Goal: Register for event/course

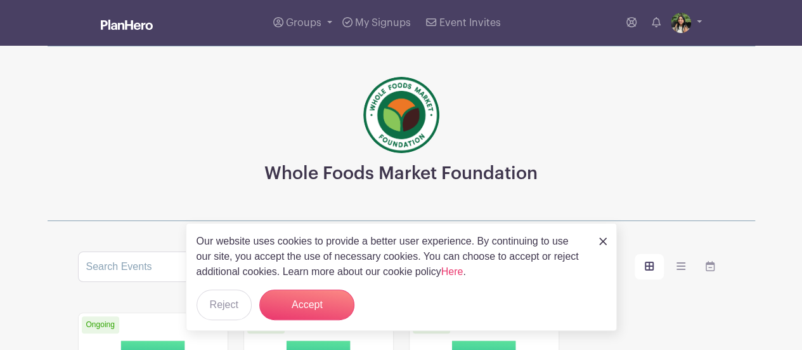
click at [598, 242] on div "Our website uses cookies to provide a better user experience. By continuing to …" at bounding box center [401, 277] width 431 height 108
click at [601, 242] on img at bounding box center [603, 241] width 8 height 8
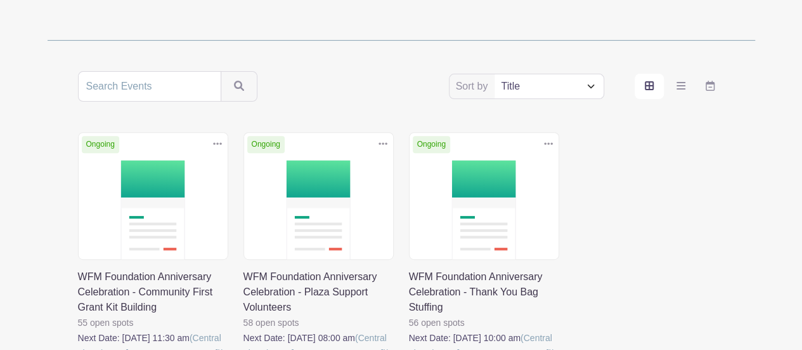
scroll to position [304, 0]
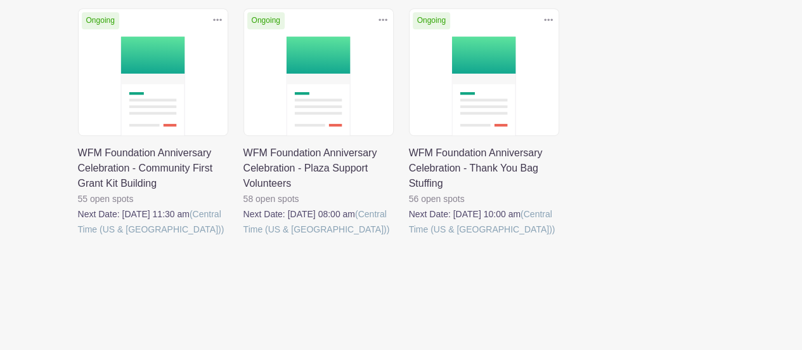
click at [409, 237] on link at bounding box center [409, 237] width 0 height 0
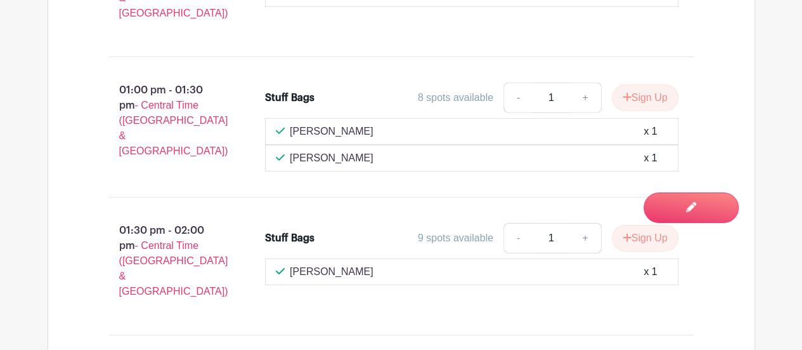
scroll to position [2008, 0]
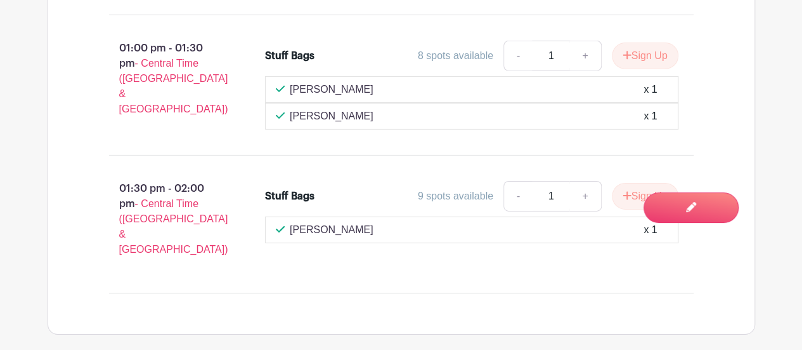
scroll to position [304, 0]
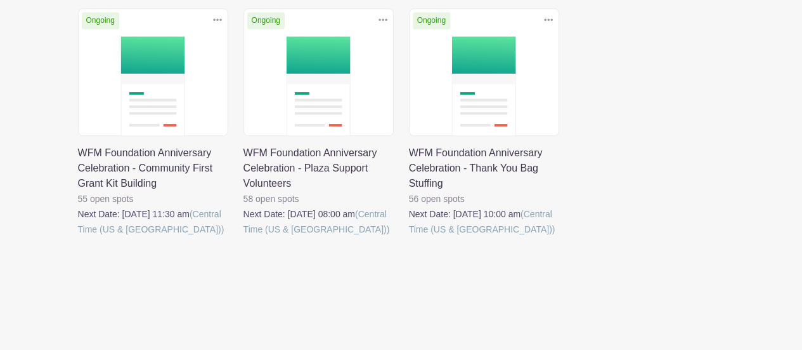
click at [244, 237] on link at bounding box center [244, 237] width 0 height 0
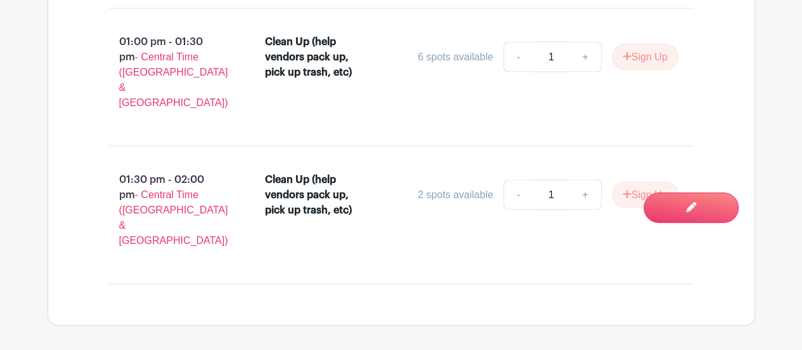
scroll to position [3605, 0]
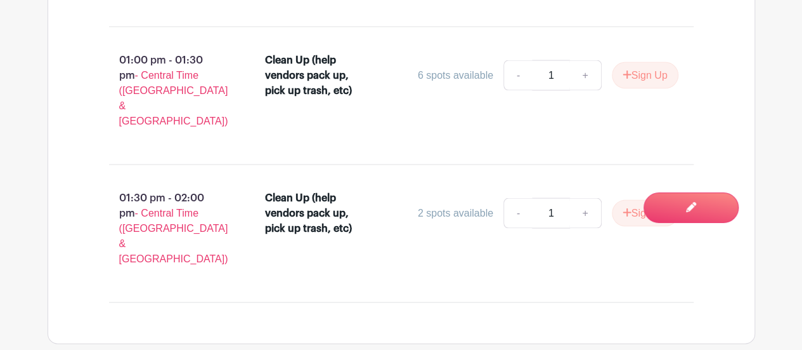
scroll to position [304, 0]
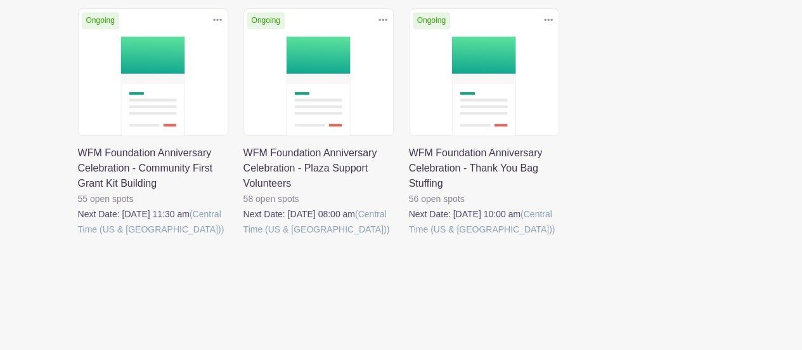
click at [78, 237] on link at bounding box center [78, 237] width 0 height 0
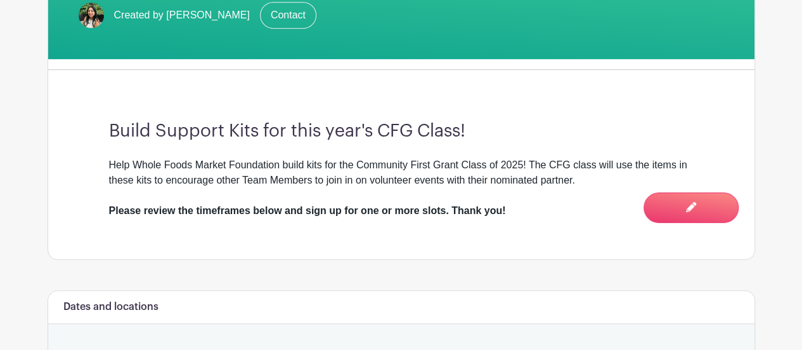
scroll to position [428, 0]
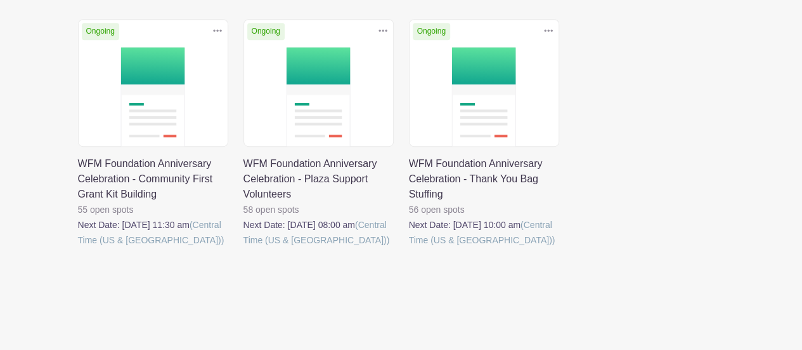
scroll to position [304, 0]
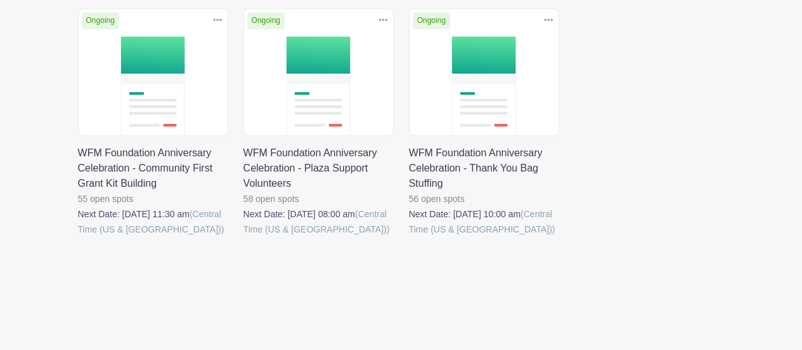
click at [653, 183] on div "Ongoing Duplicate [GEOGRAPHIC_DATA] WFM Foundation Anniversary Celebration - Co…" at bounding box center [401, 140] width 662 height 264
